Goal: Task Accomplishment & Management: Use online tool/utility

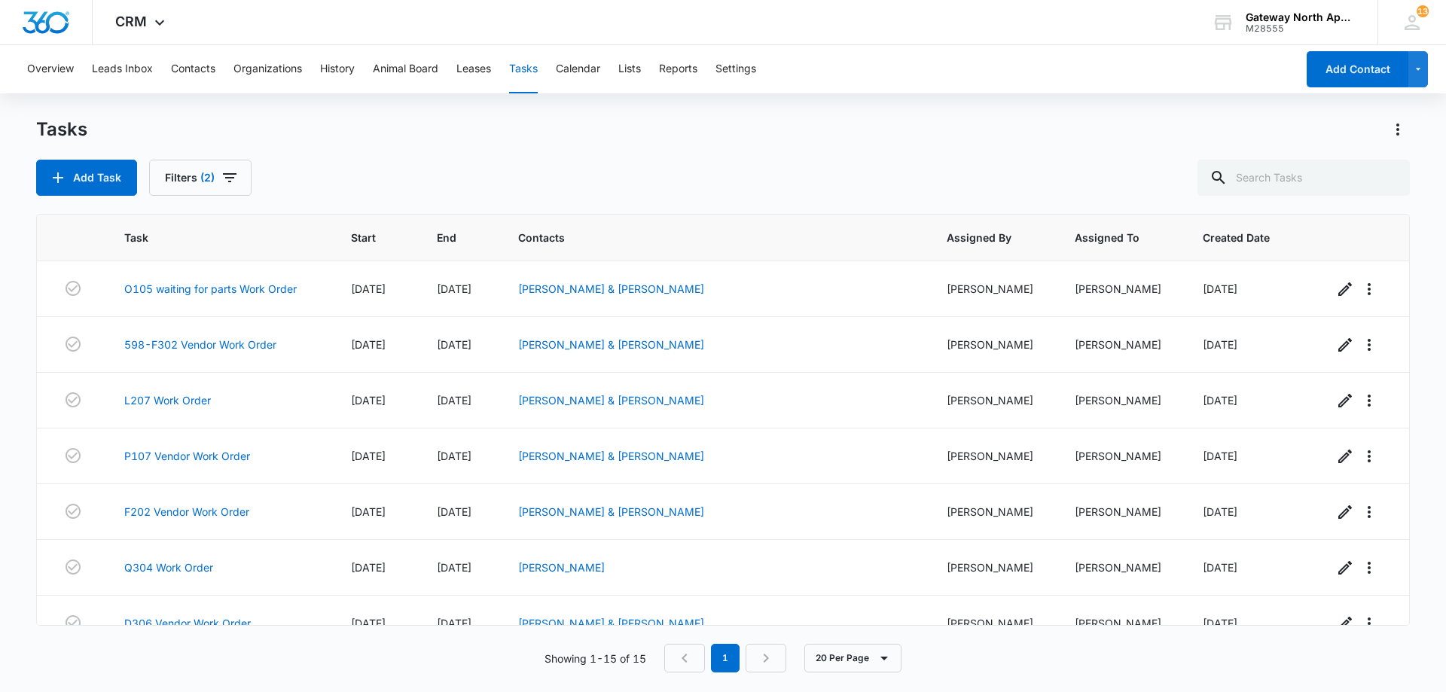
scroll to position [472, 0]
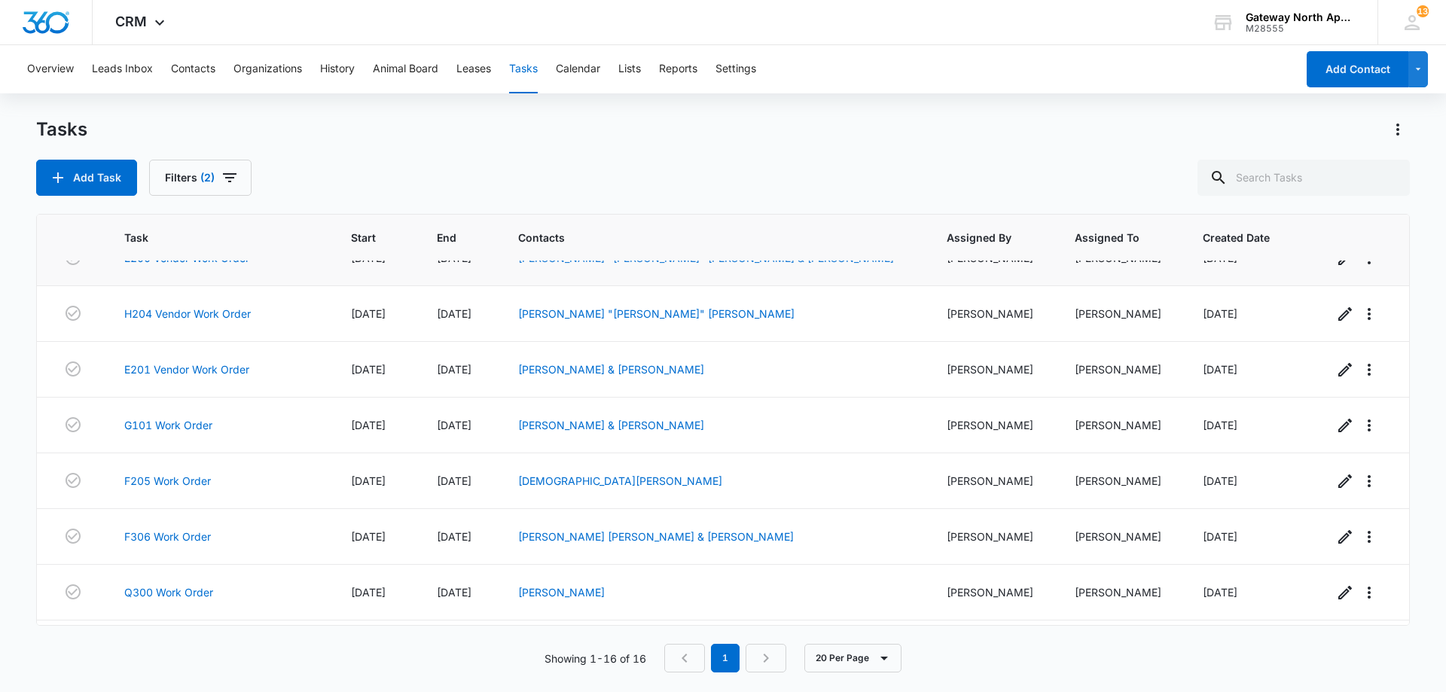
scroll to position [527, 0]
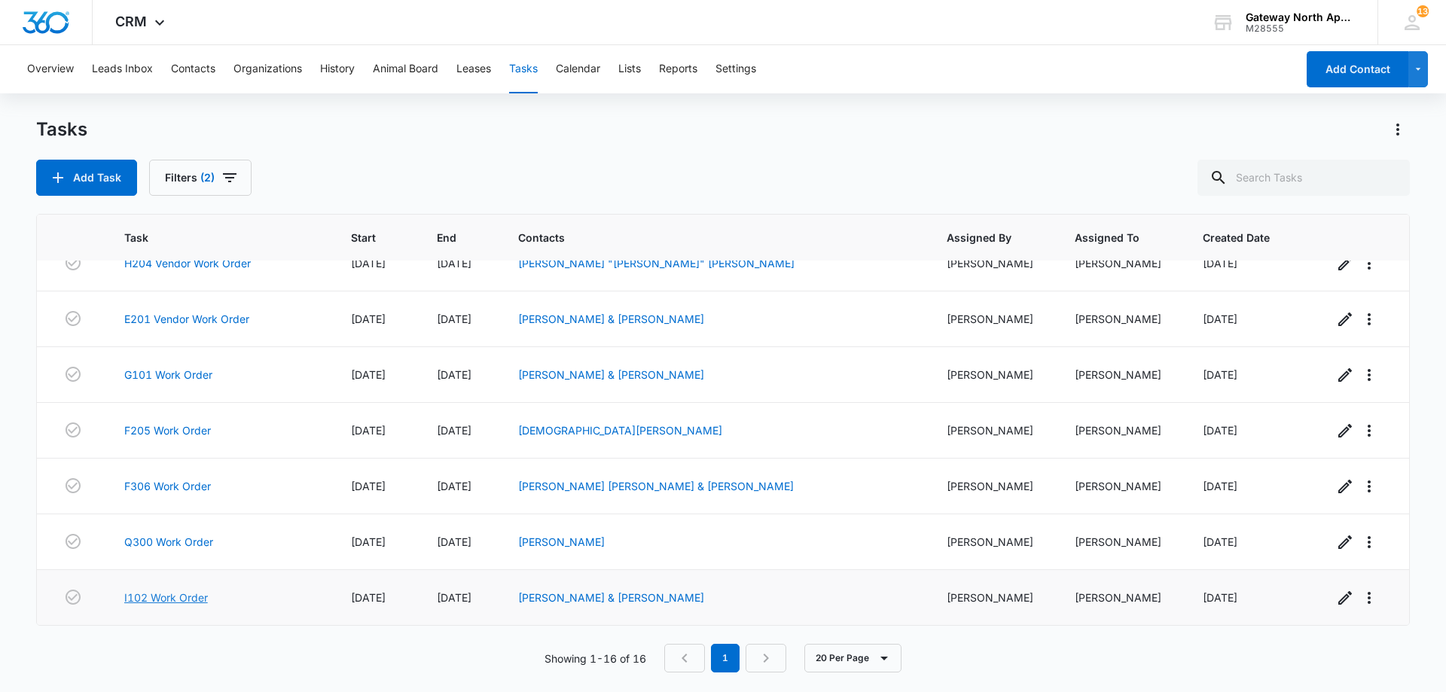
click at [151, 597] on link "I102 Work Order" at bounding box center [166, 598] width 84 height 16
click at [179, 541] on link "Q300 Work Order" at bounding box center [168, 542] width 89 height 16
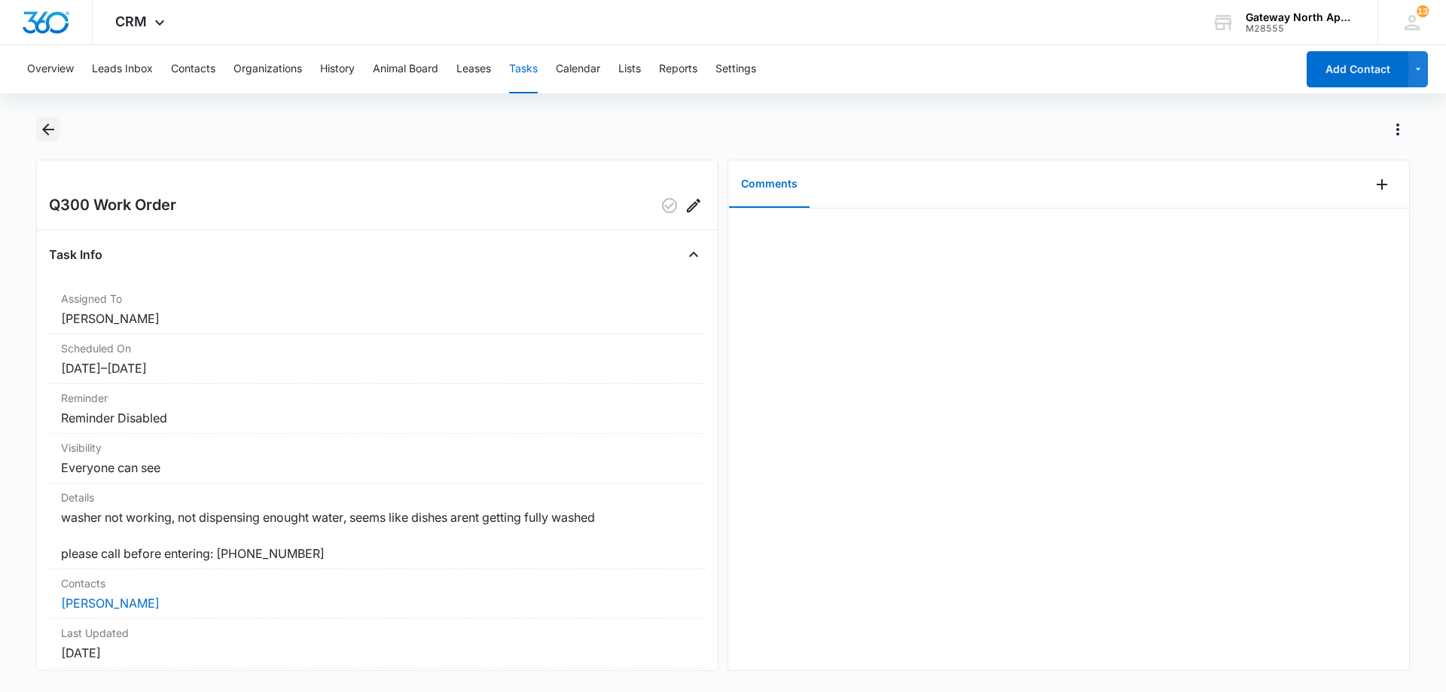
click at [54, 128] on icon "Back" at bounding box center [48, 130] width 18 height 18
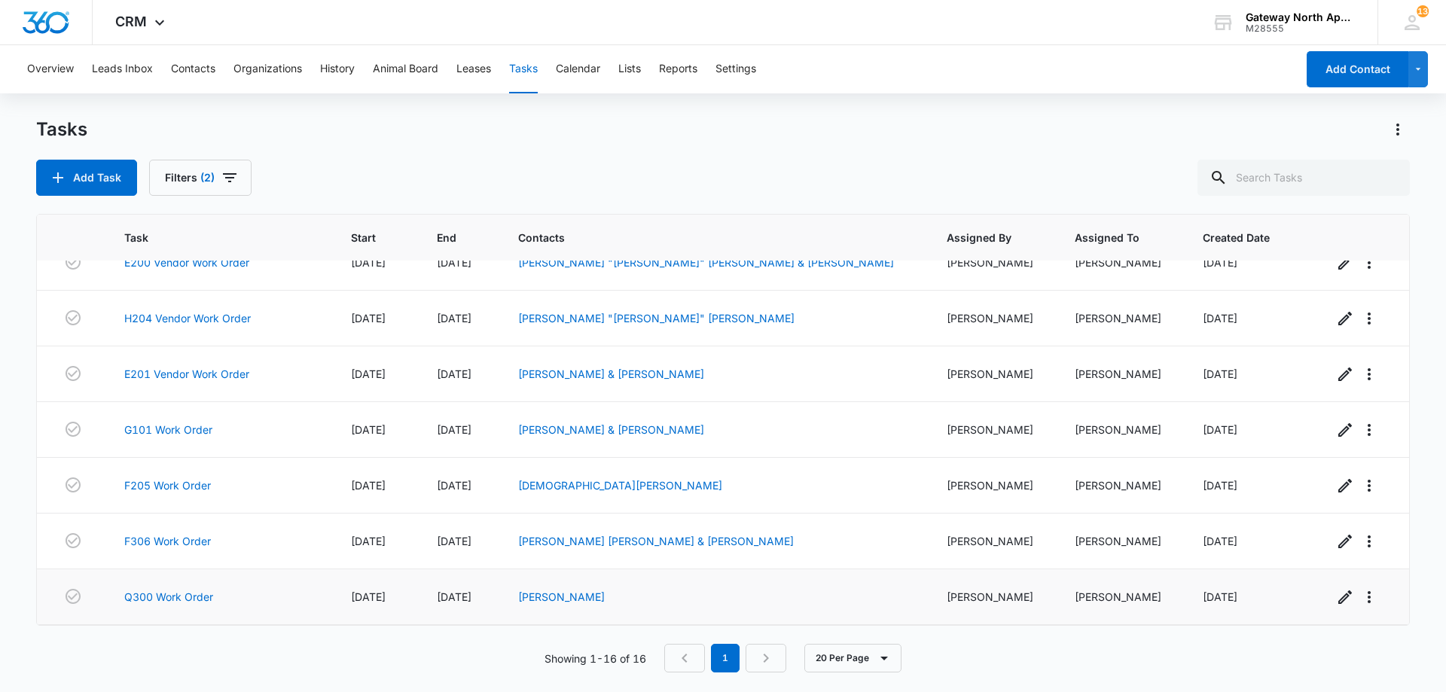
scroll to position [527, 0]
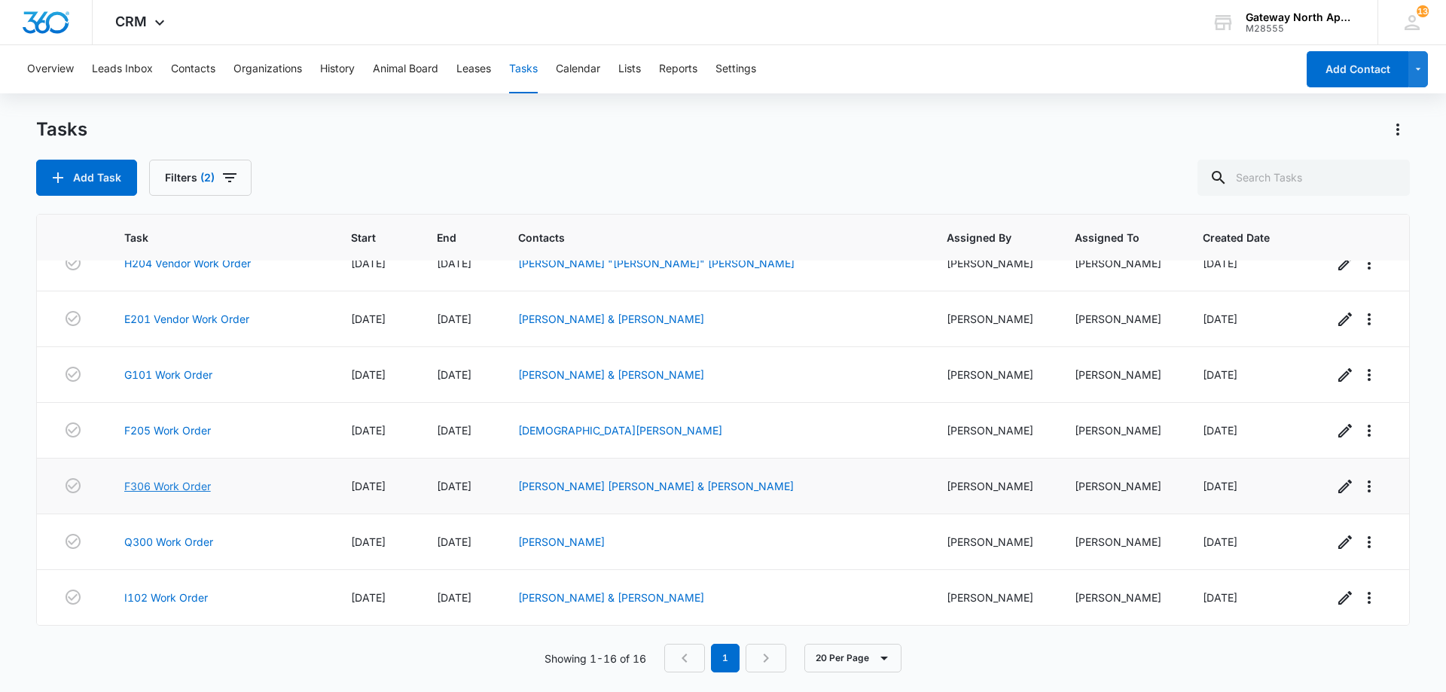
click at [172, 480] on link "F306 Work Order" at bounding box center [167, 486] width 87 height 16
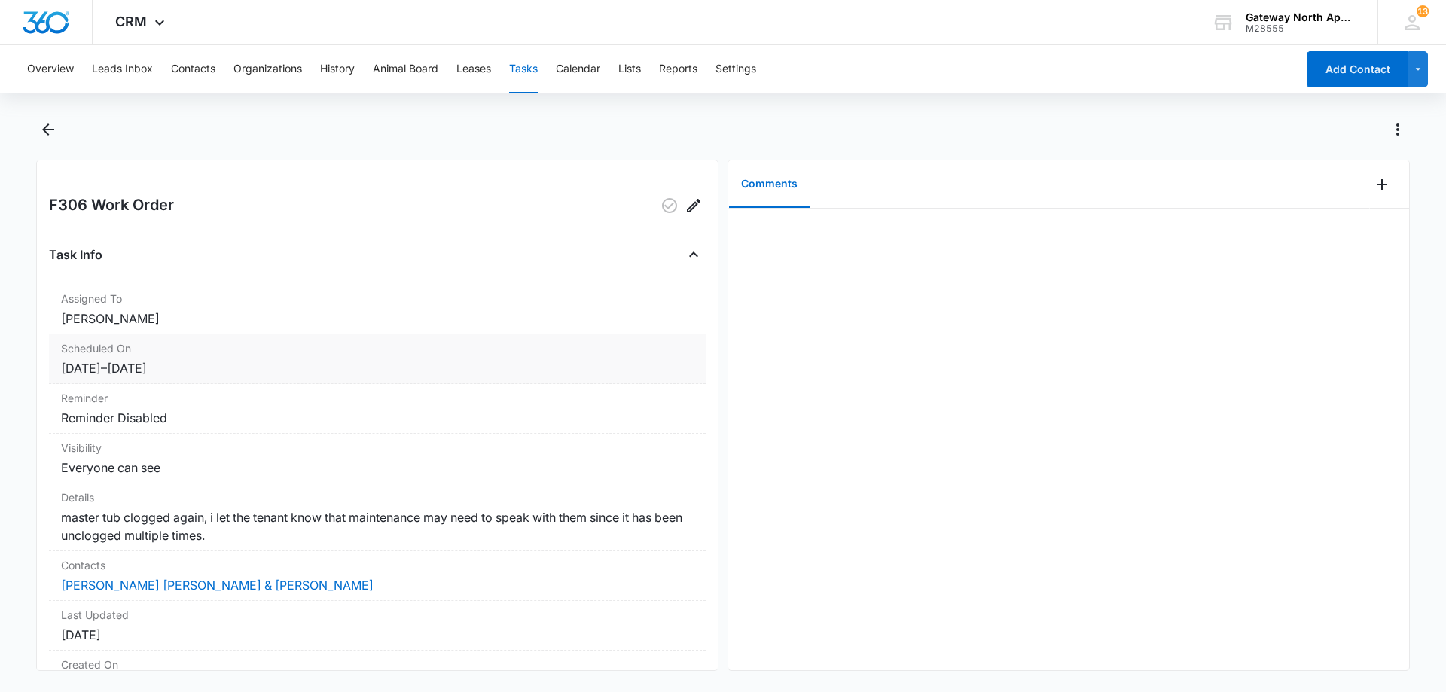
scroll to position [152, 0]
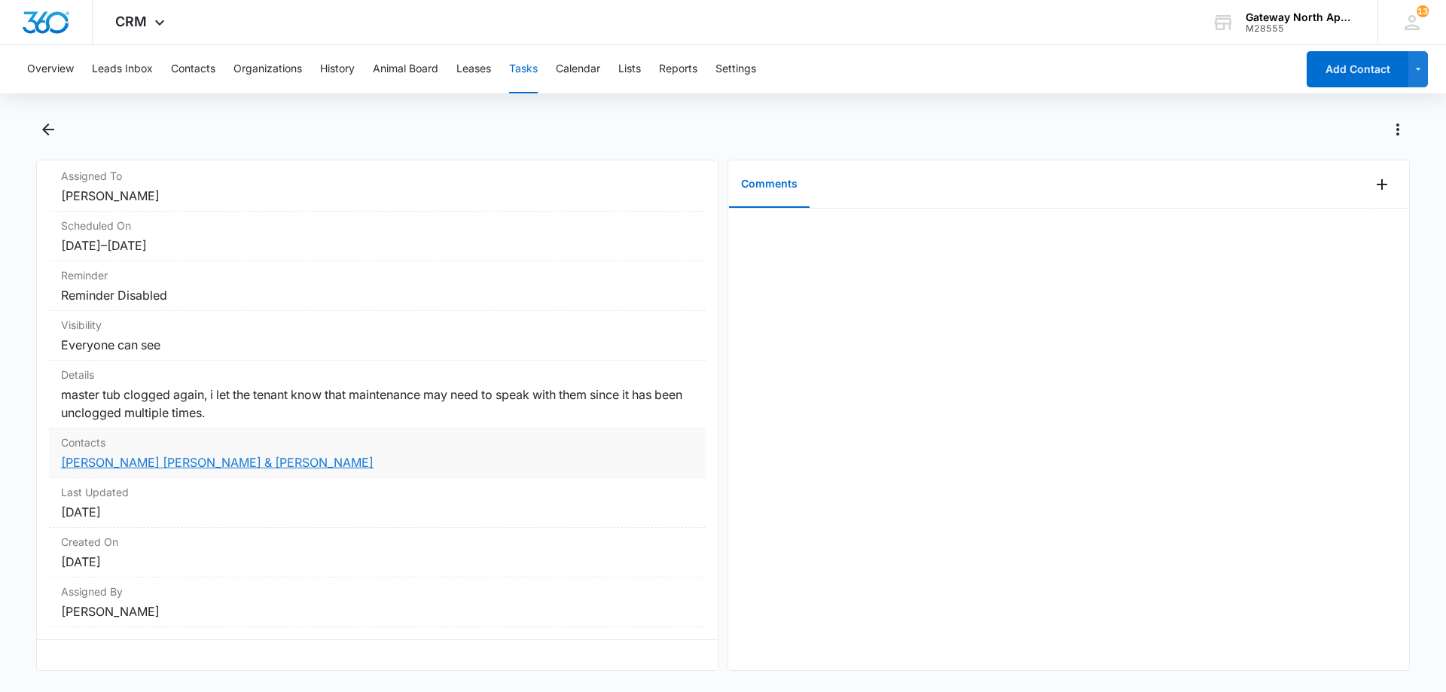
click at [187, 455] on link "[PERSON_NAME] [PERSON_NAME] & [PERSON_NAME]" at bounding box center [217, 462] width 313 height 15
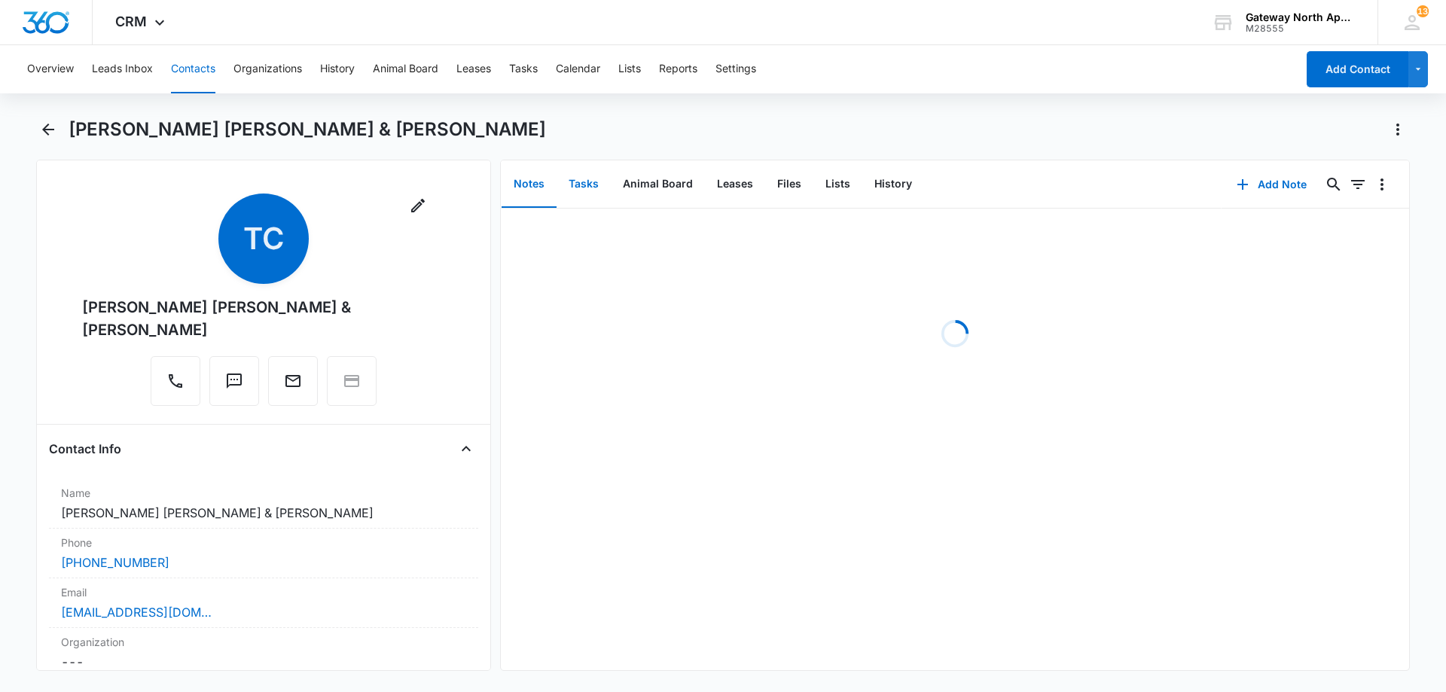
click at [582, 185] on button "Tasks" at bounding box center [584, 184] width 54 height 47
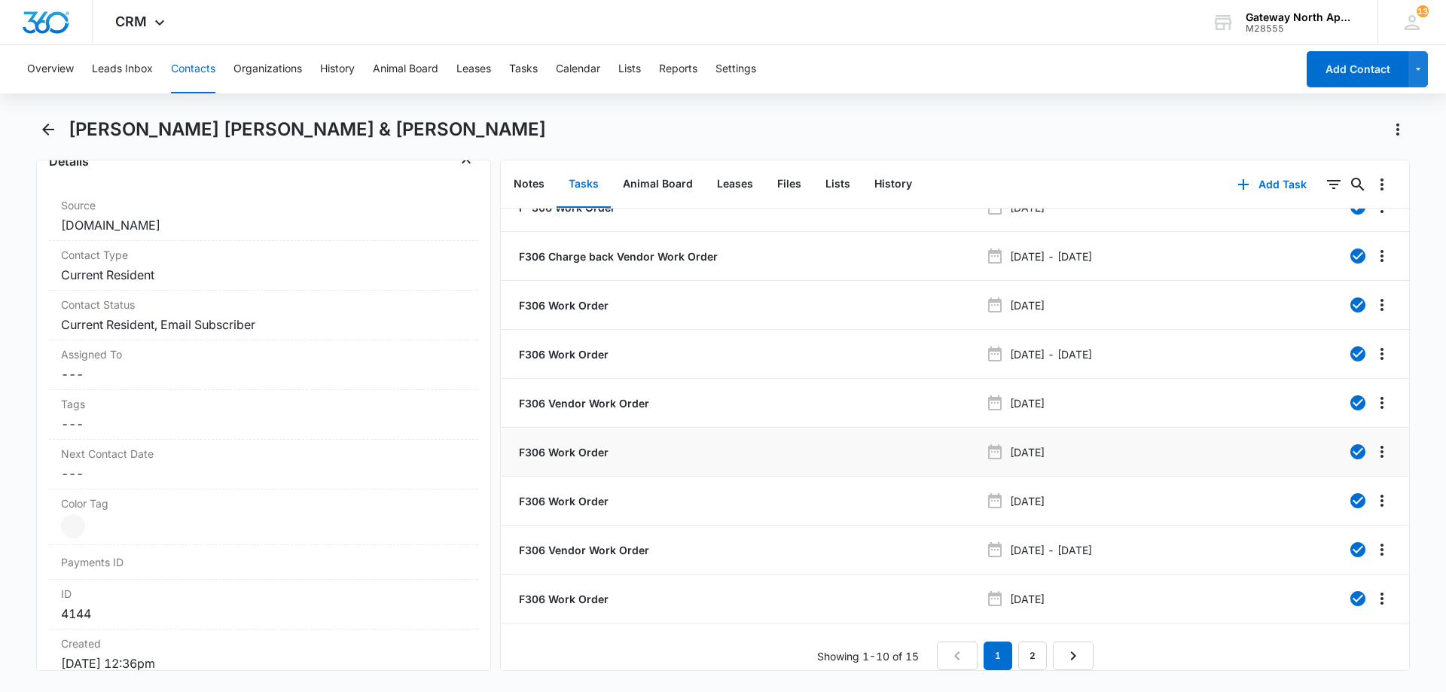
scroll to position [86, 0]
click at [1034, 644] on link "2" at bounding box center [1033, 656] width 29 height 29
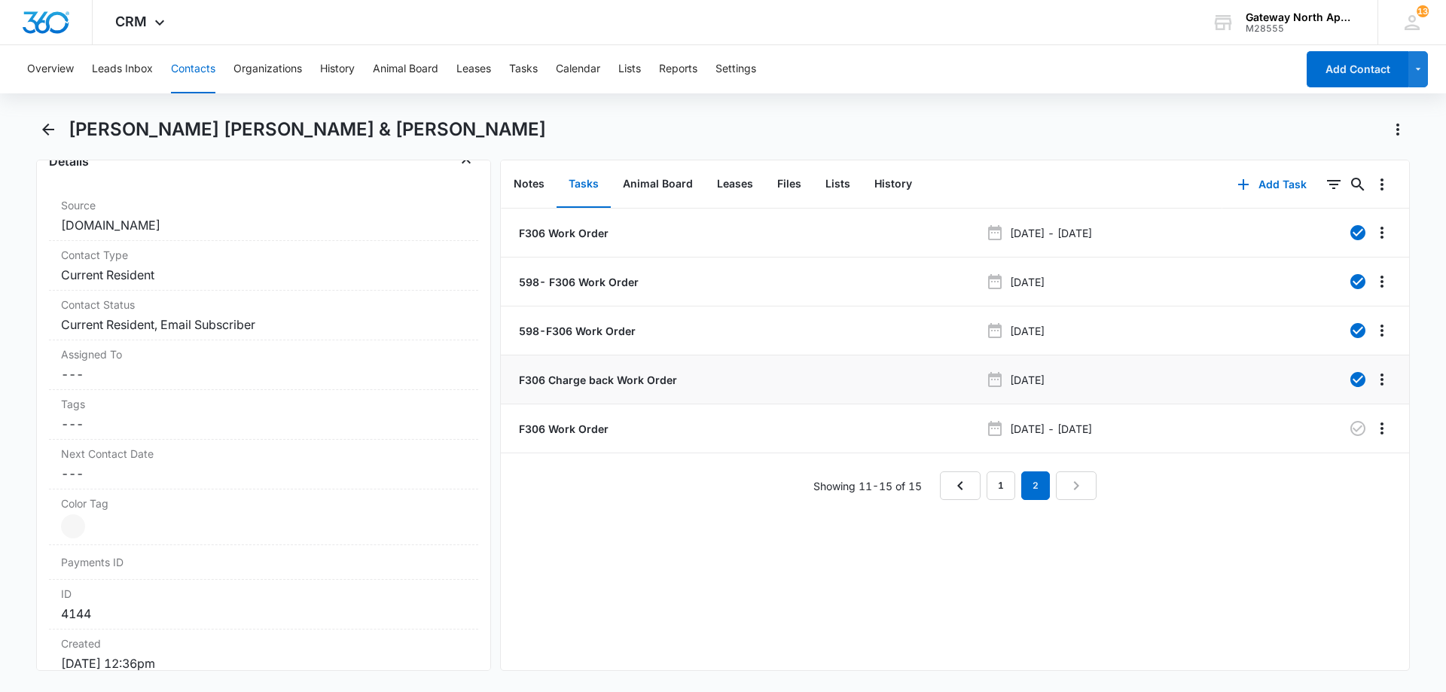
click at [585, 386] on p "F306 Charge back Work Order" at bounding box center [596, 380] width 161 height 16
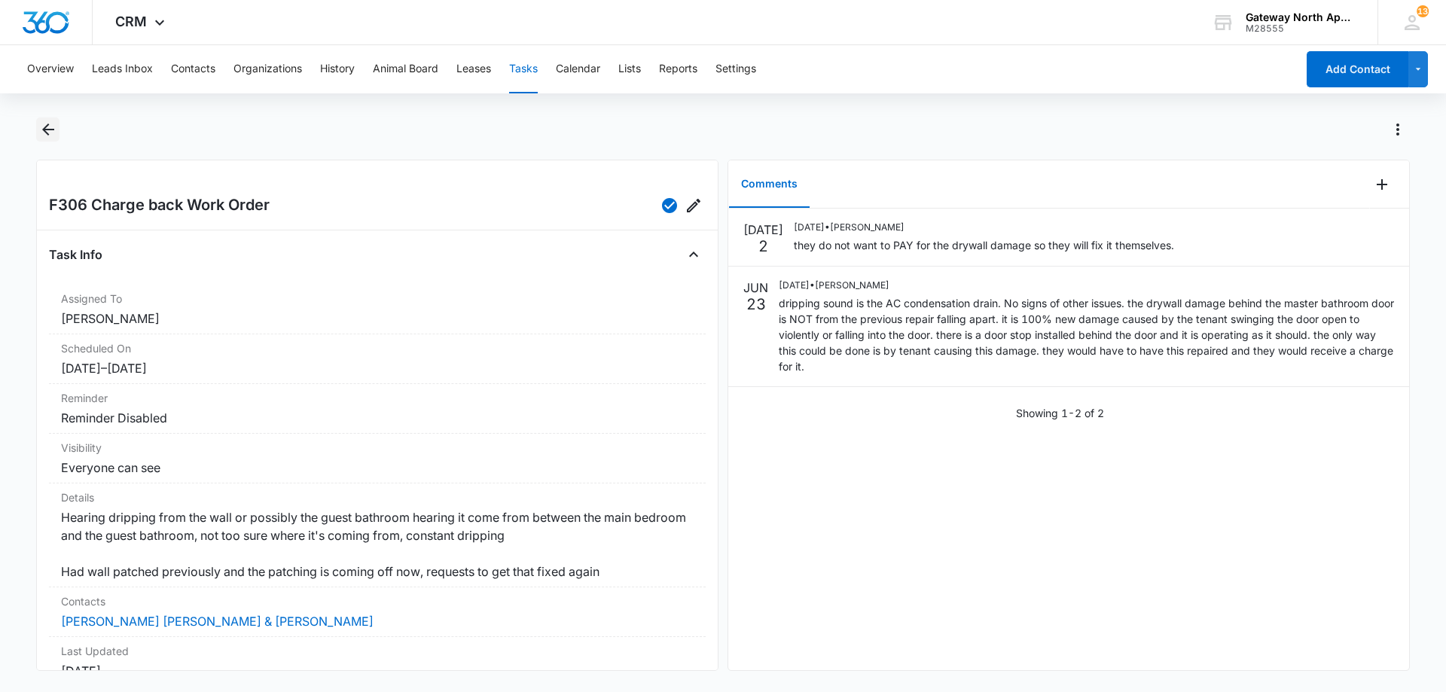
click at [50, 136] on icon "Back" at bounding box center [48, 130] width 18 height 18
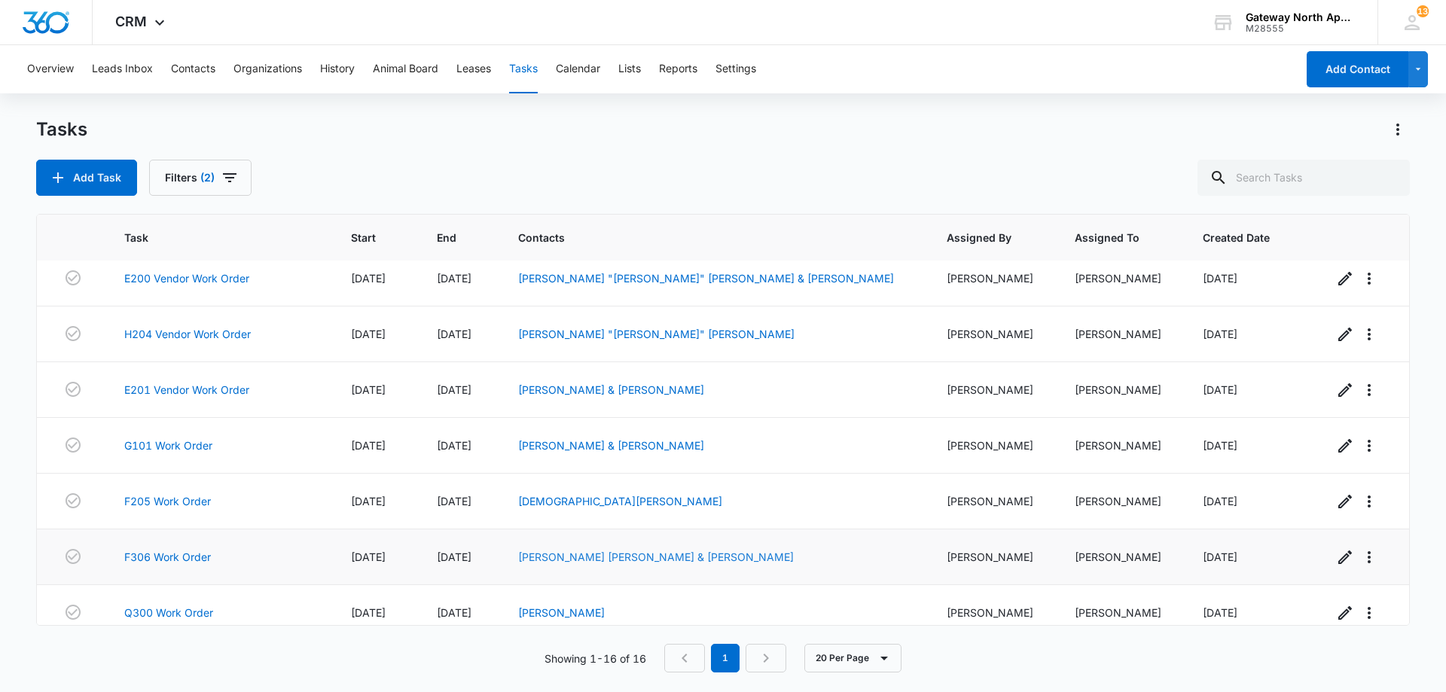
scroll to position [527, 0]
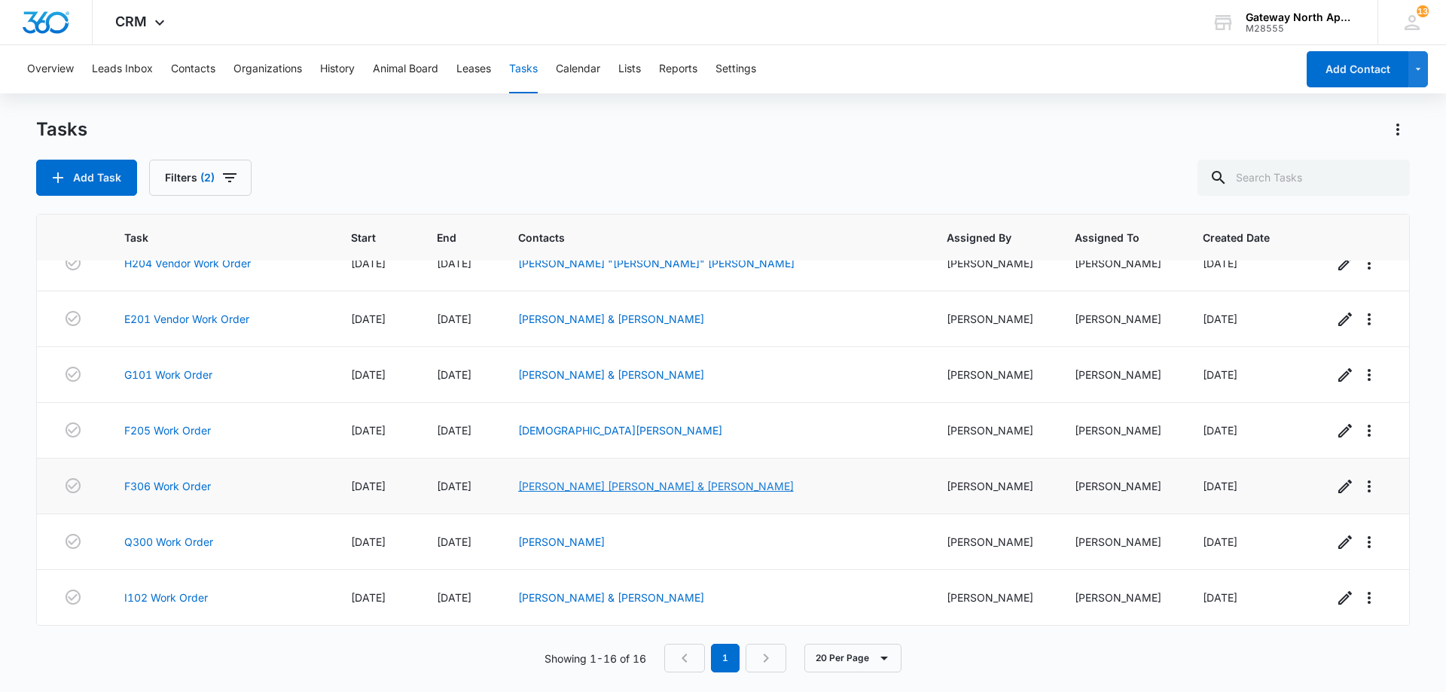
click at [648, 486] on link "[PERSON_NAME] [PERSON_NAME] & [PERSON_NAME]" at bounding box center [656, 486] width 276 height 13
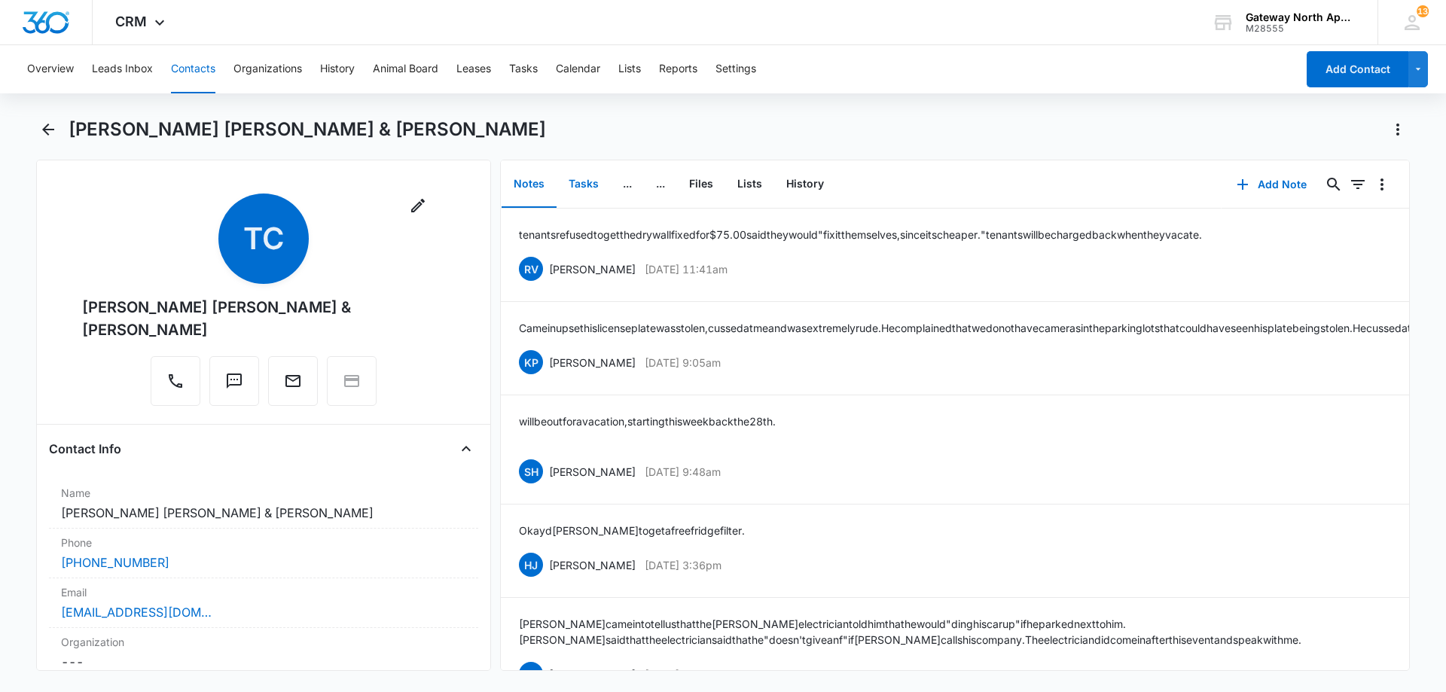
click at [577, 177] on button "Tasks" at bounding box center [584, 184] width 54 height 47
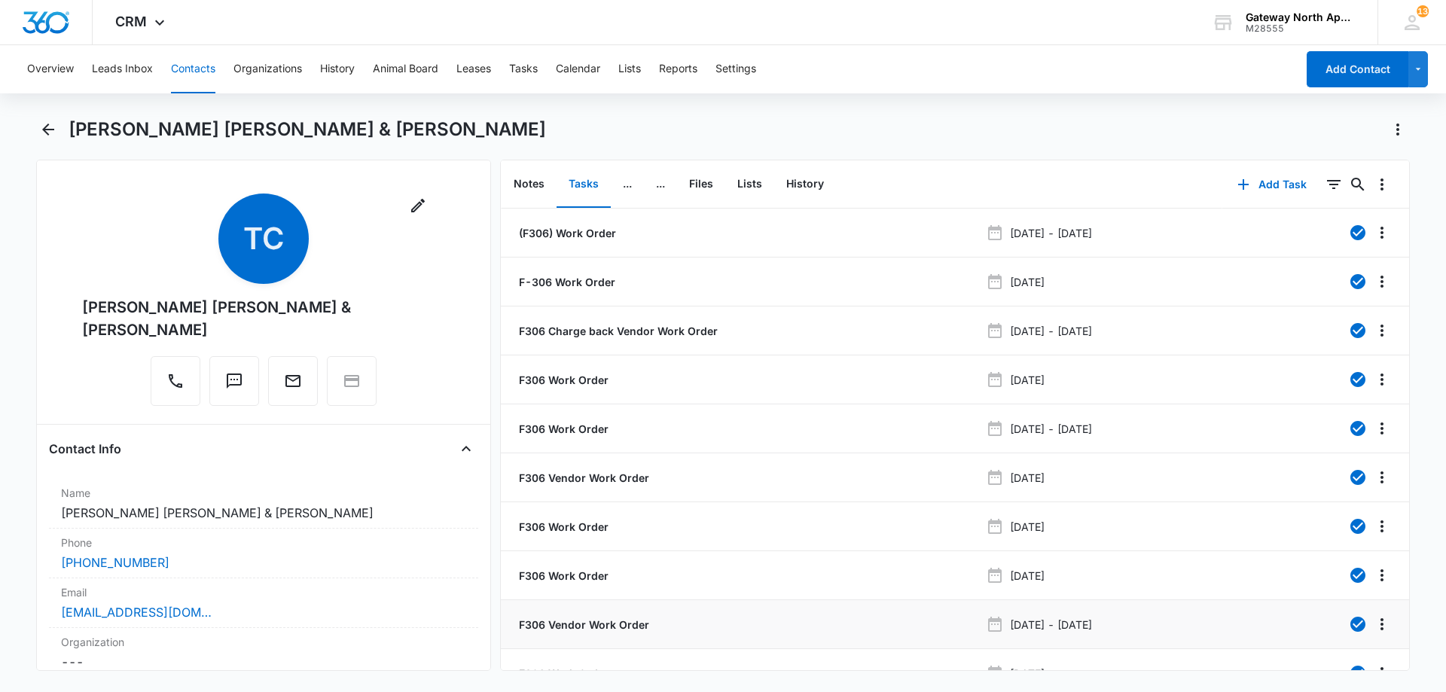
scroll to position [86, 0]
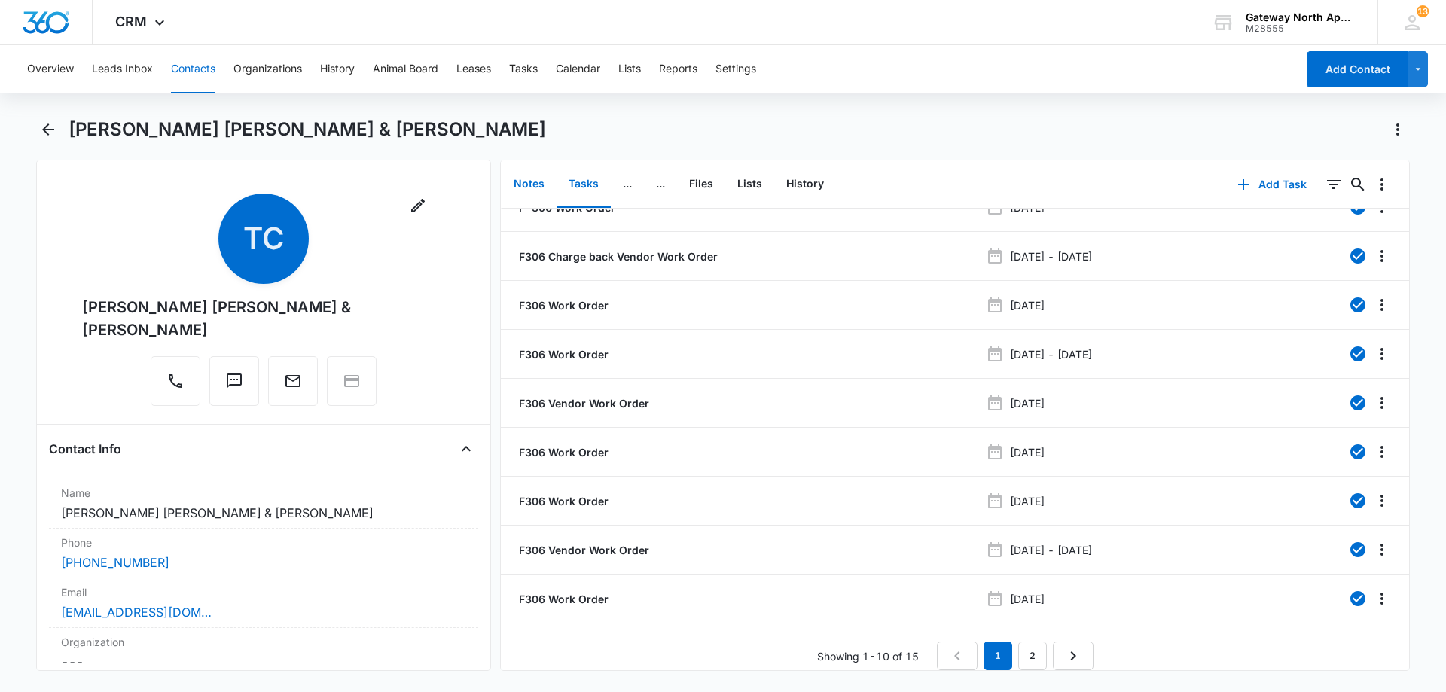
click at [521, 202] on button "Notes" at bounding box center [529, 184] width 55 height 47
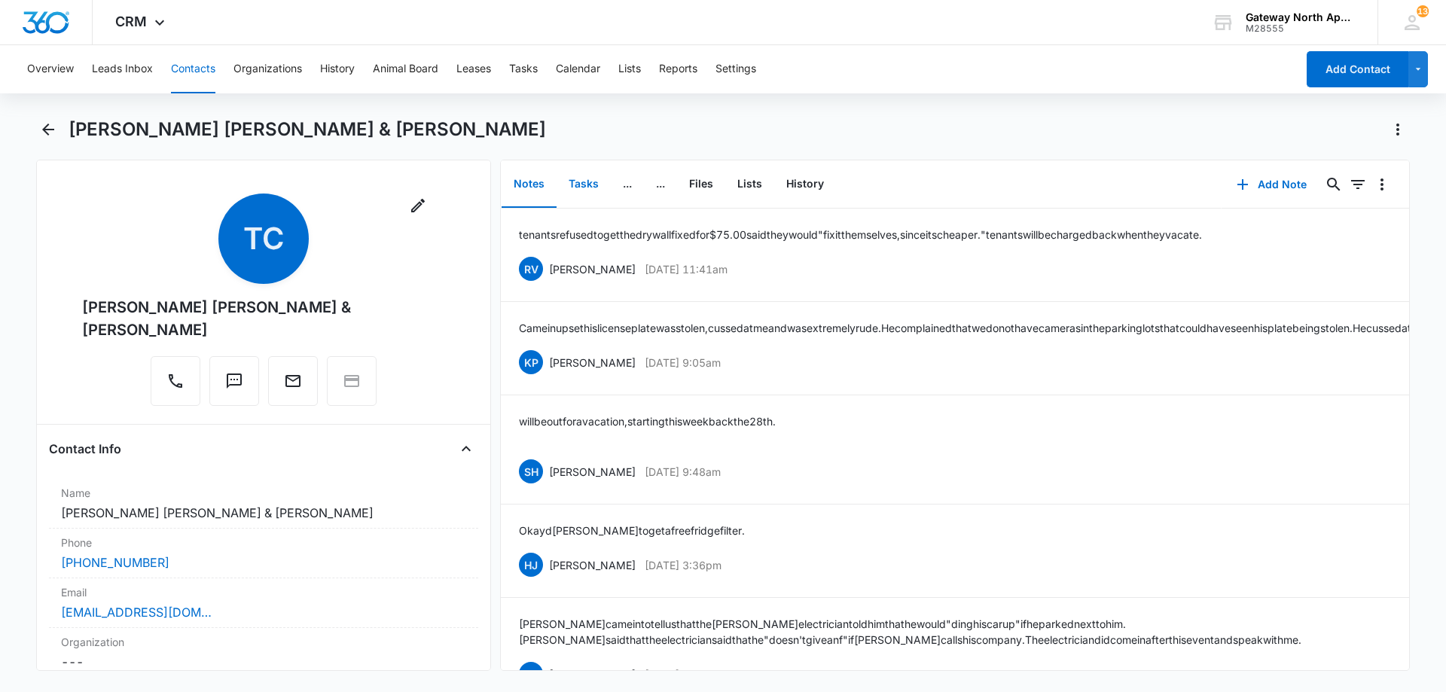
click at [584, 186] on button "Tasks" at bounding box center [584, 184] width 54 height 47
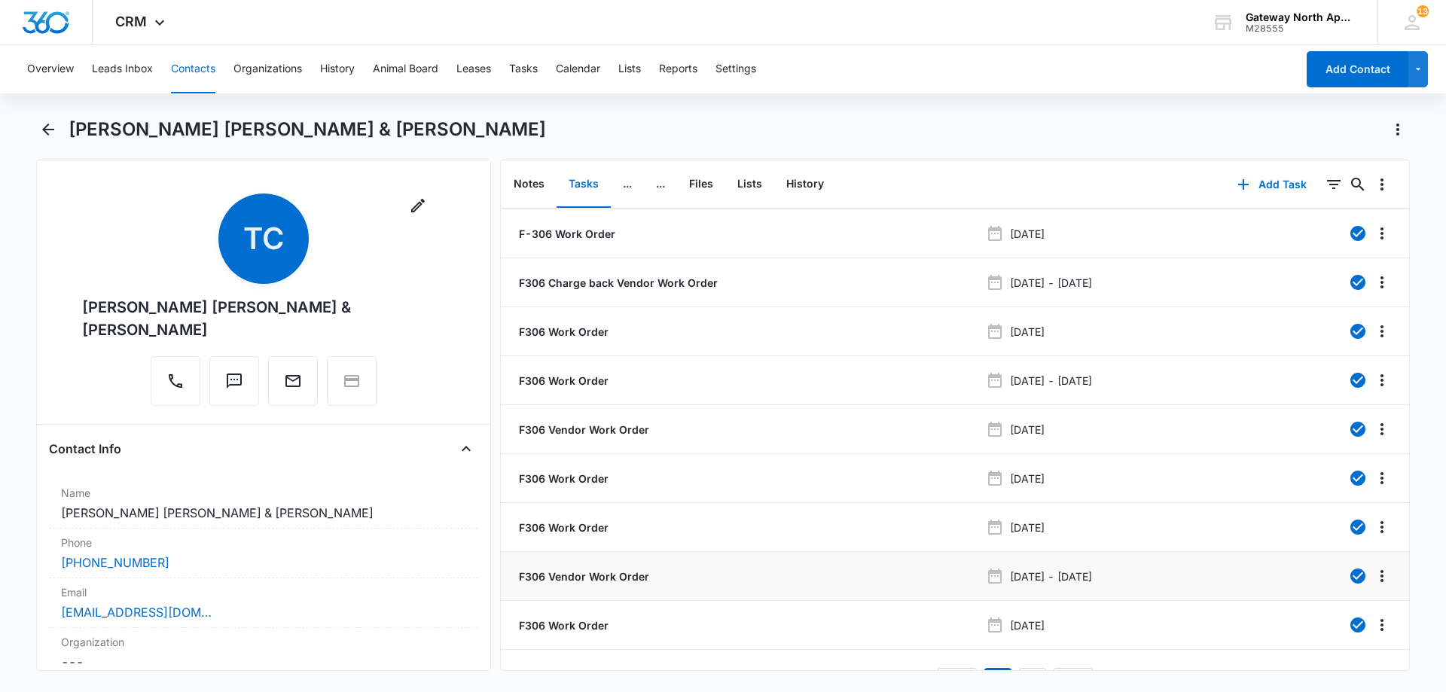
scroll to position [86, 0]
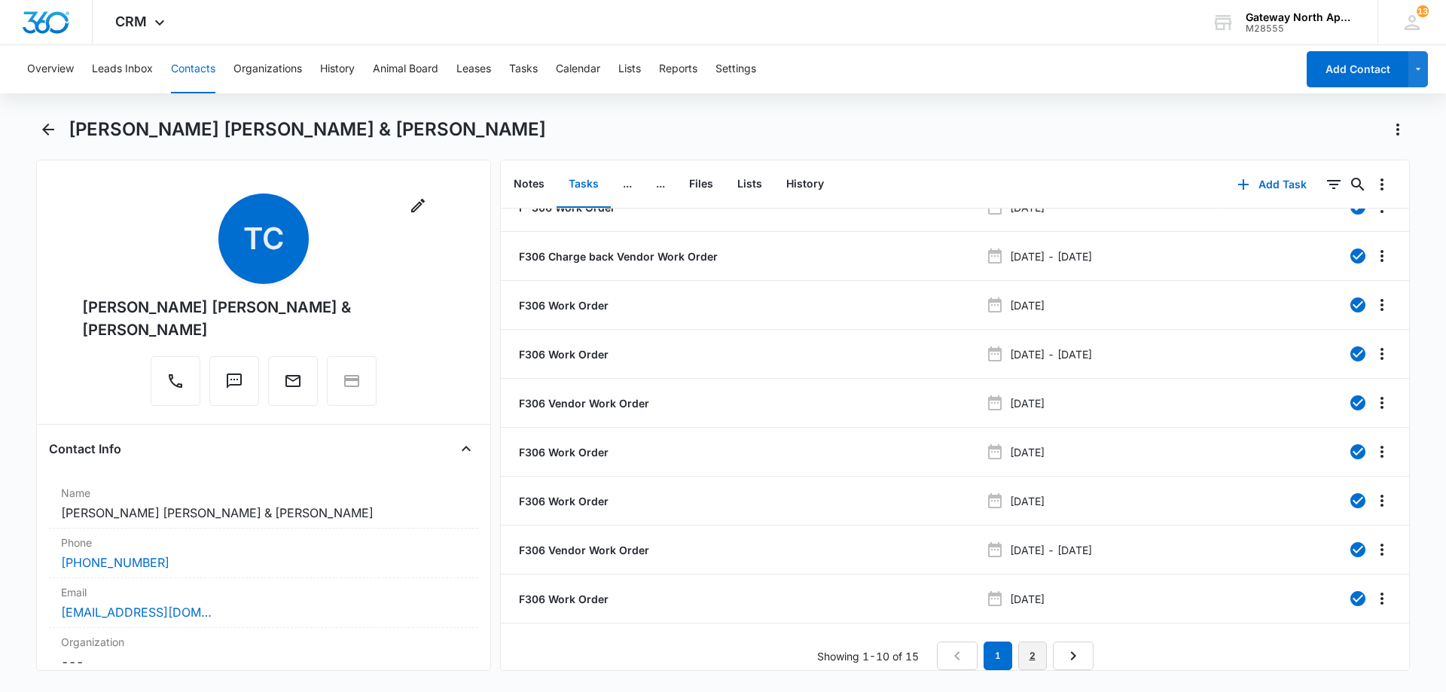
click at [1021, 642] on link "2" at bounding box center [1033, 656] width 29 height 29
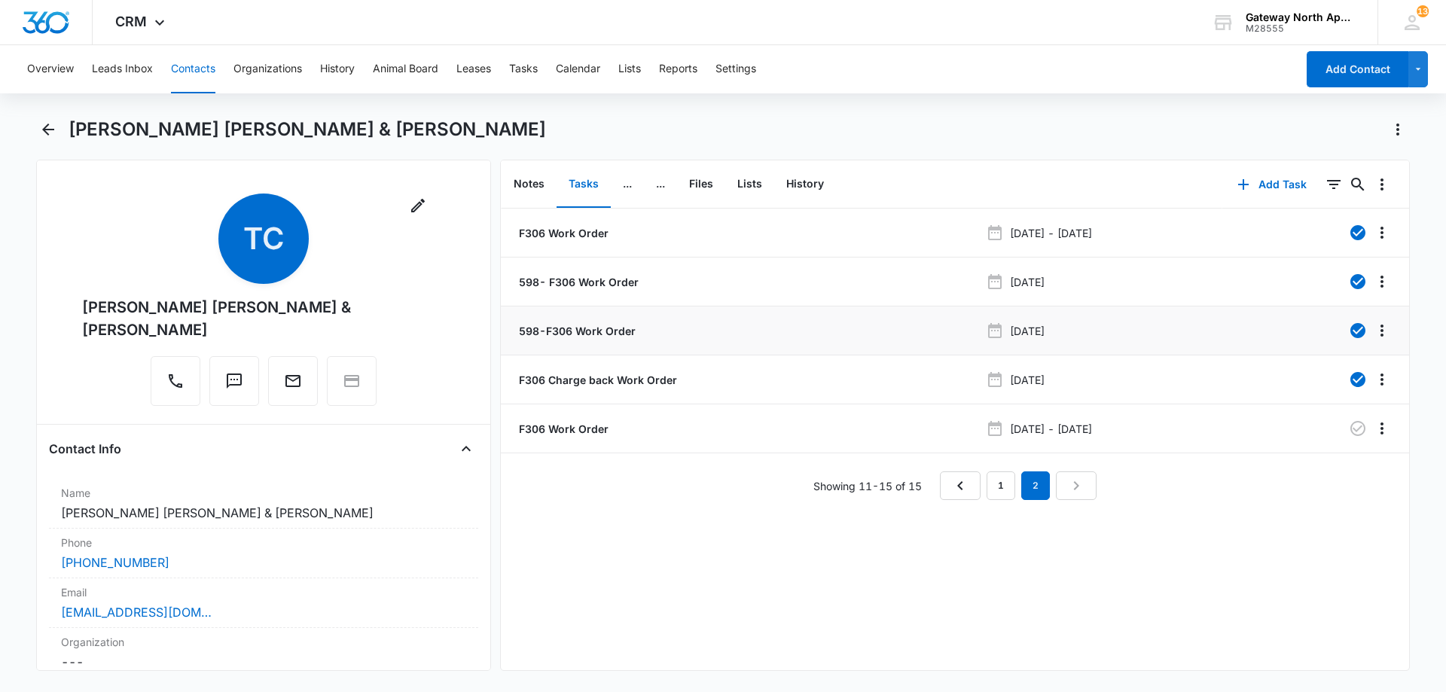
click at [554, 331] on p "598-F306 Work Order" at bounding box center [576, 331] width 120 height 16
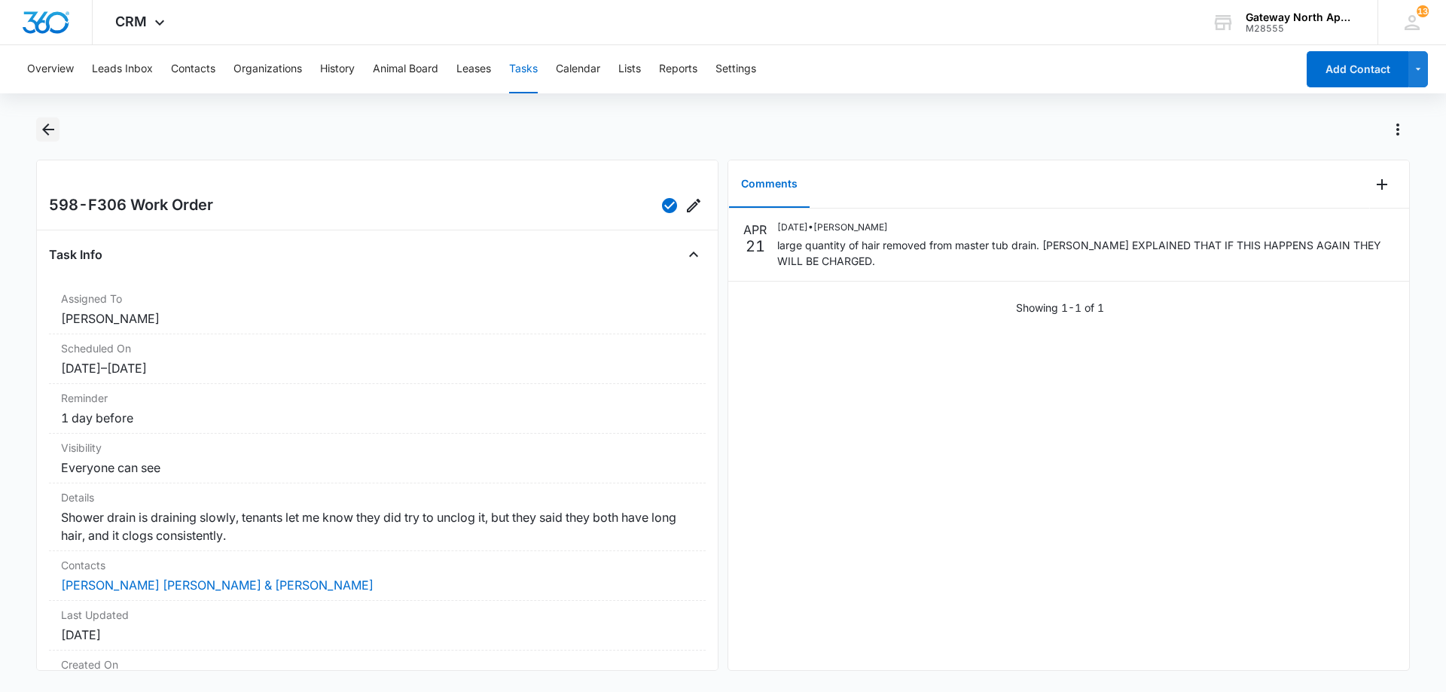
click at [39, 127] on icon "Back" at bounding box center [48, 130] width 18 height 18
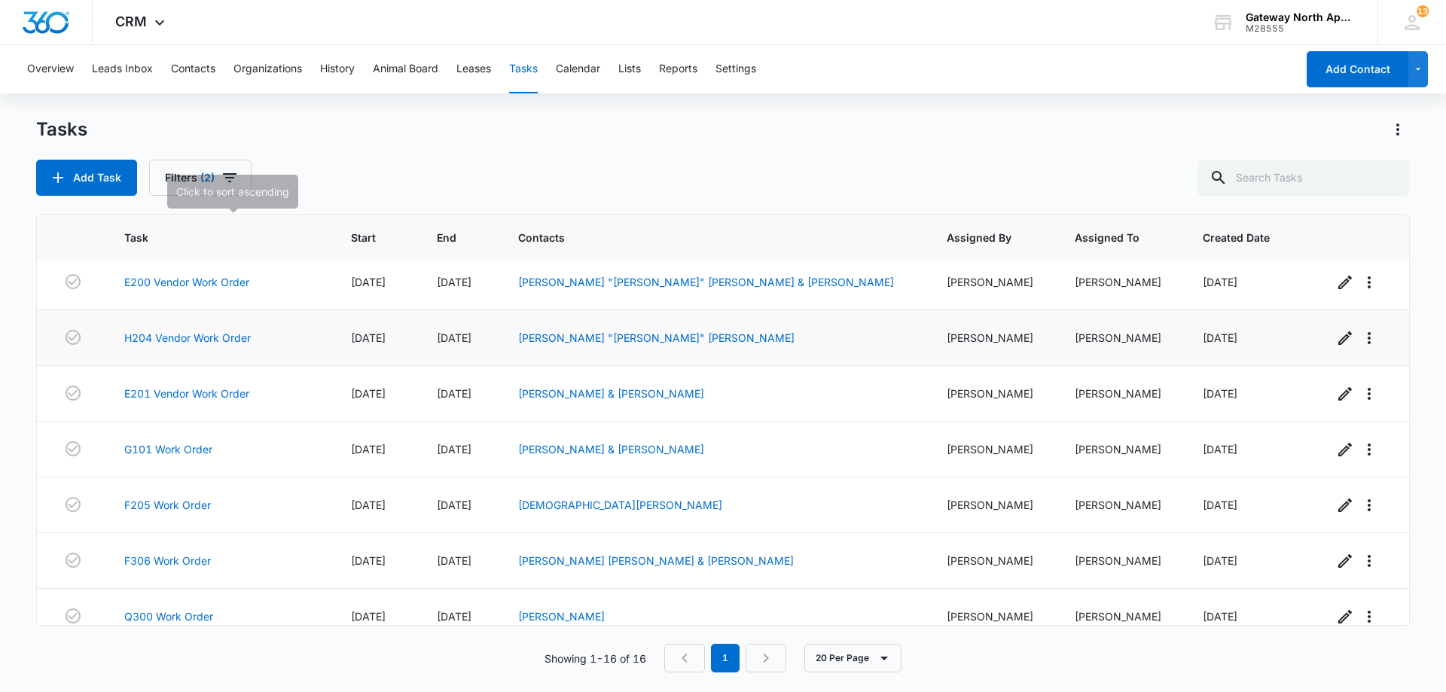
scroll to position [527, 0]
